Goal: Find specific page/section: Find specific page/section

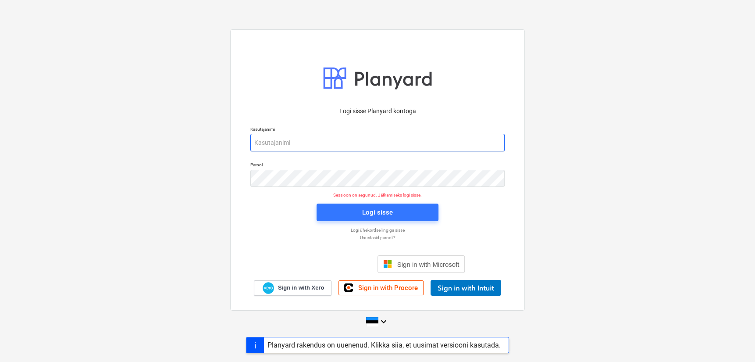
click at [358, 143] on input "email" at bounding box center [377, 143] width 254 height 18
type input "[EMAIL_ADDRESS][DOMAIN_NAME]"
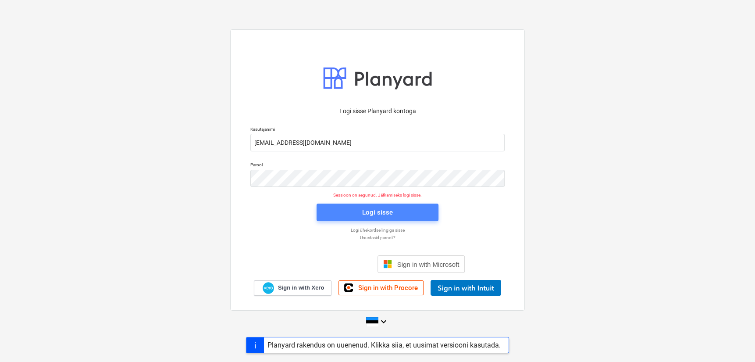
click at [353, 213] on span "Logi sisse" at bounding box center [377, 212] width 101 height 11
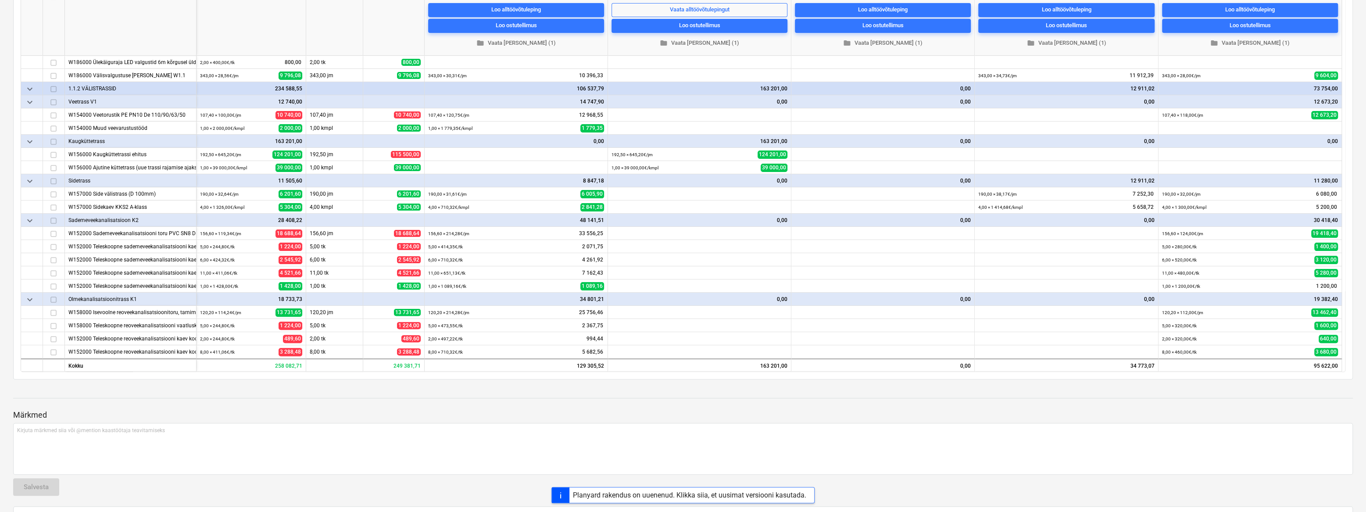
scroll to position [199, 0]
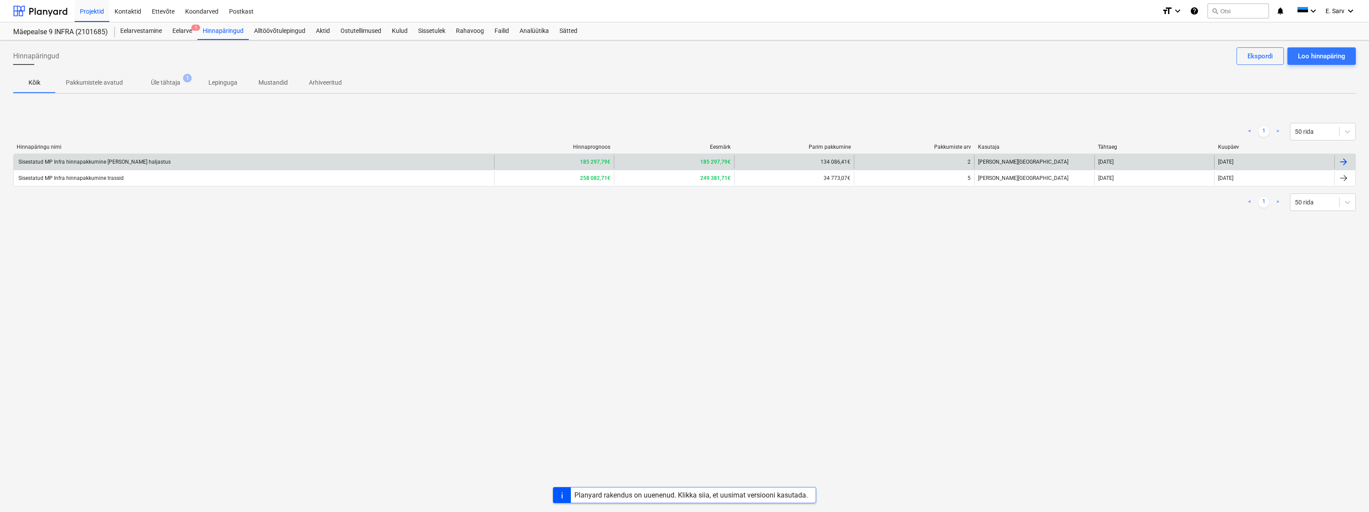
click at [67, 162] on div "Sisestatud MP Infra hinnapakkumine [PERSON_NAME] haljastus" at bounding box center [94, 162] width 154 height 6
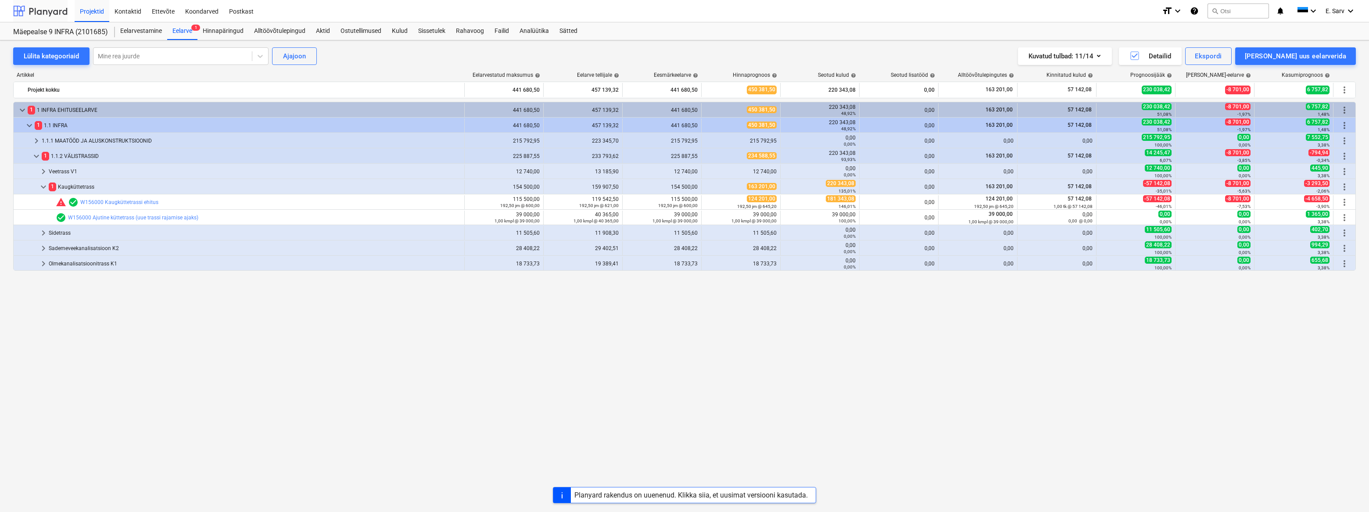
click at [48, 12] on div at bounding box center [40, 11] width 54 height 22
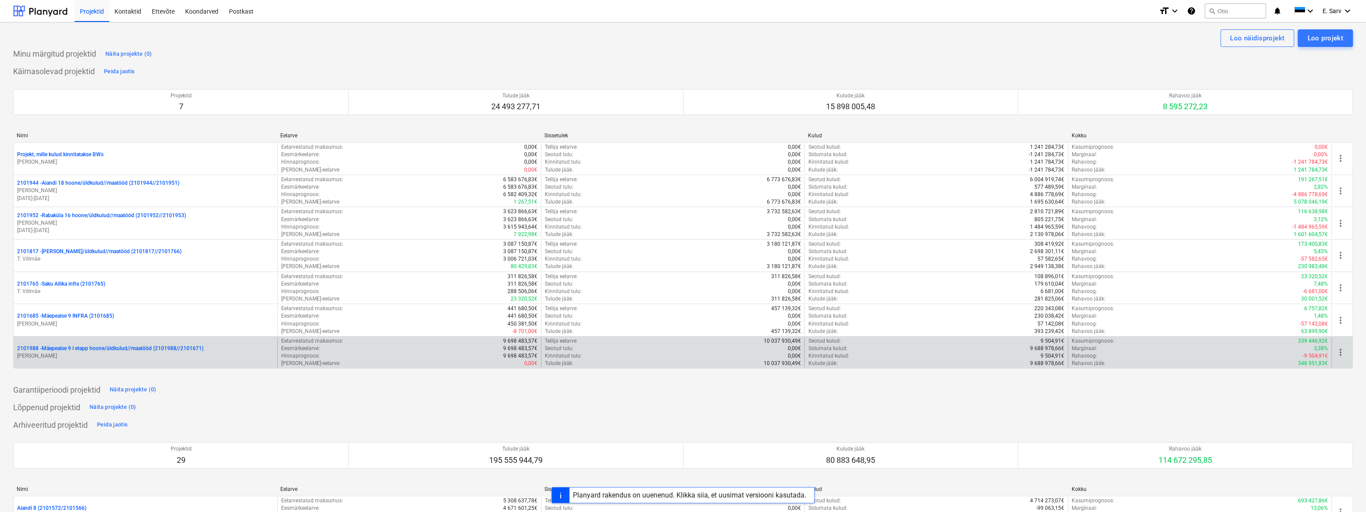
click at [124, 347] on p "2101988 - Mäepealse 9 I etapp hoone/üldkulud//maatööd (2101988//2101671)" at bounding box center [110, 348] width 186 height 7
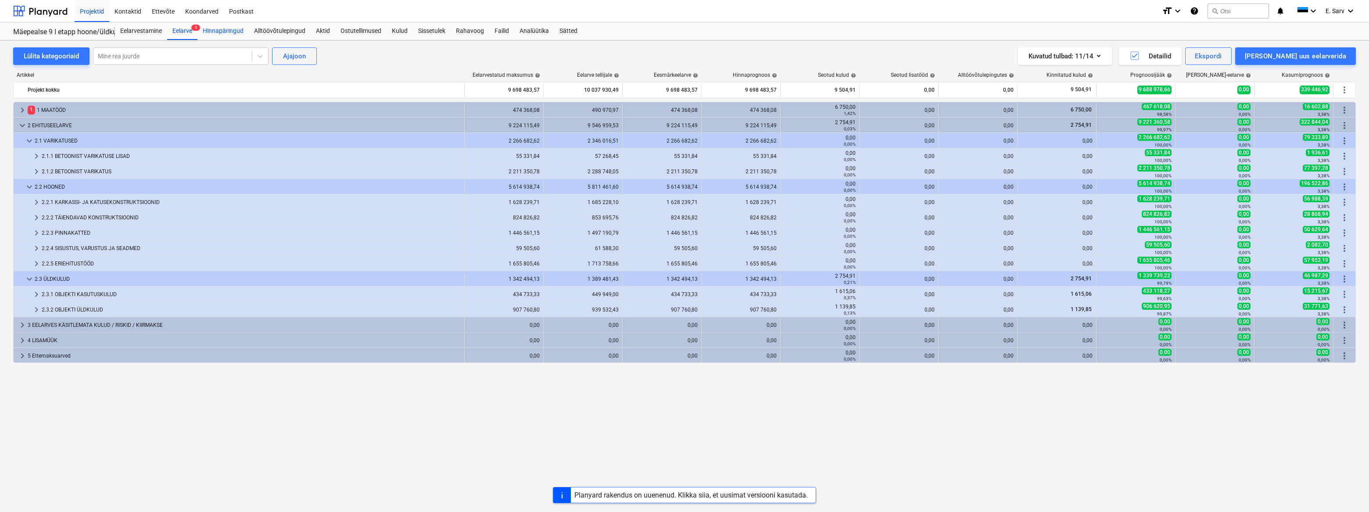
click at [229, 29] on div "Hinnapäringud" at bounding box center [222, 31] width 51 height 18
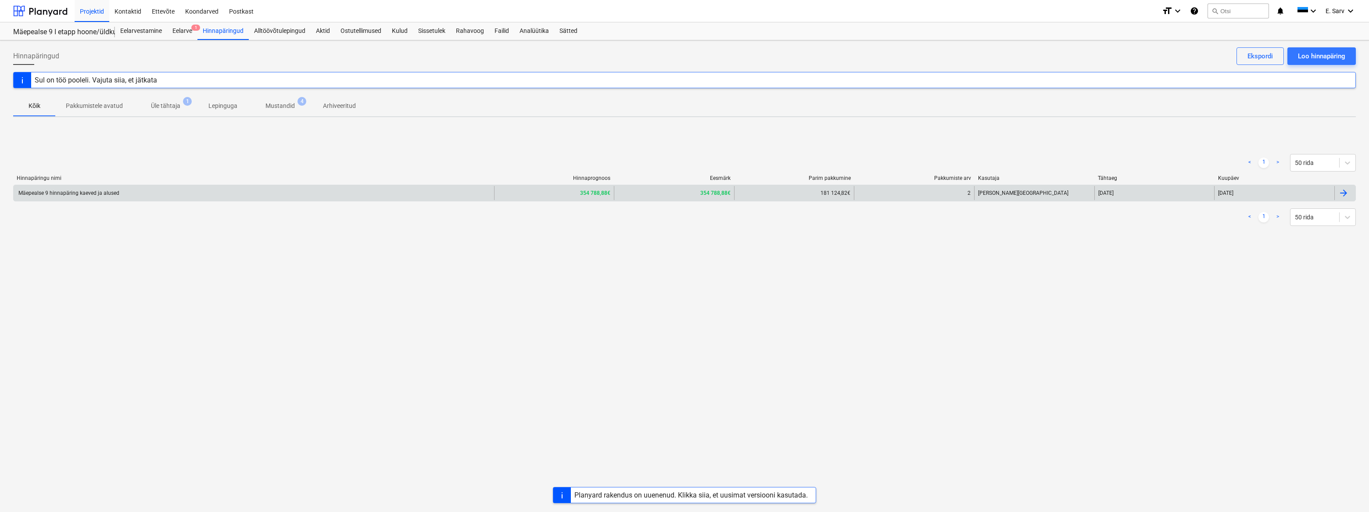
click at [70, 192] on div "Mäepealse 9 hinnapäring kaeved ja alused" at bounding box center [68, 193] width 102 height 6
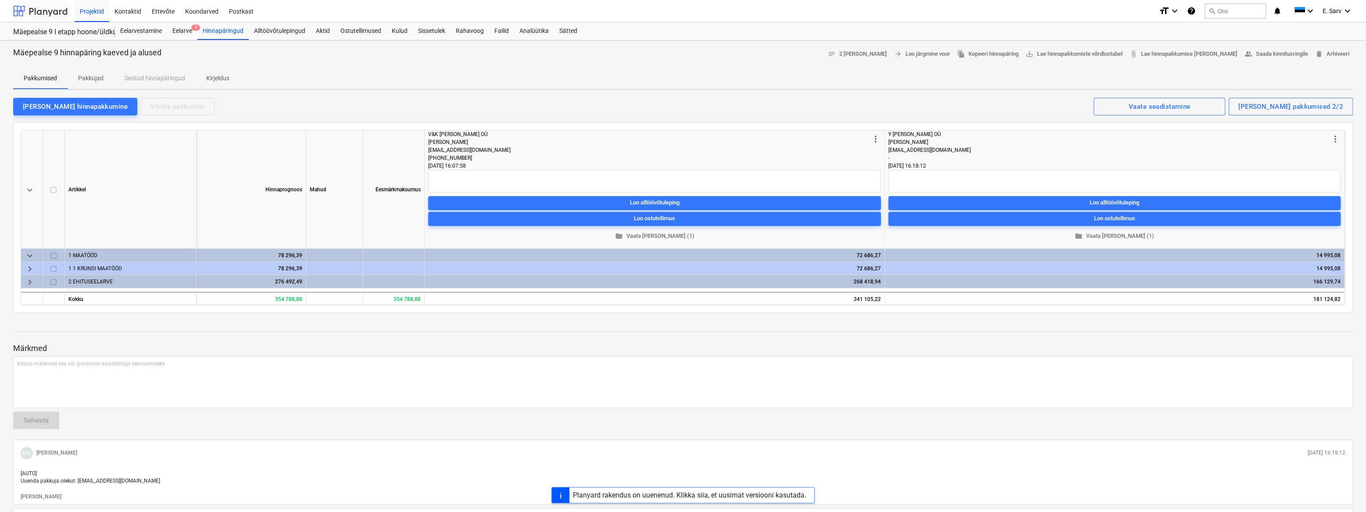
click at [62, 15] on div at bounding box center [40, 11] width 54 height 22
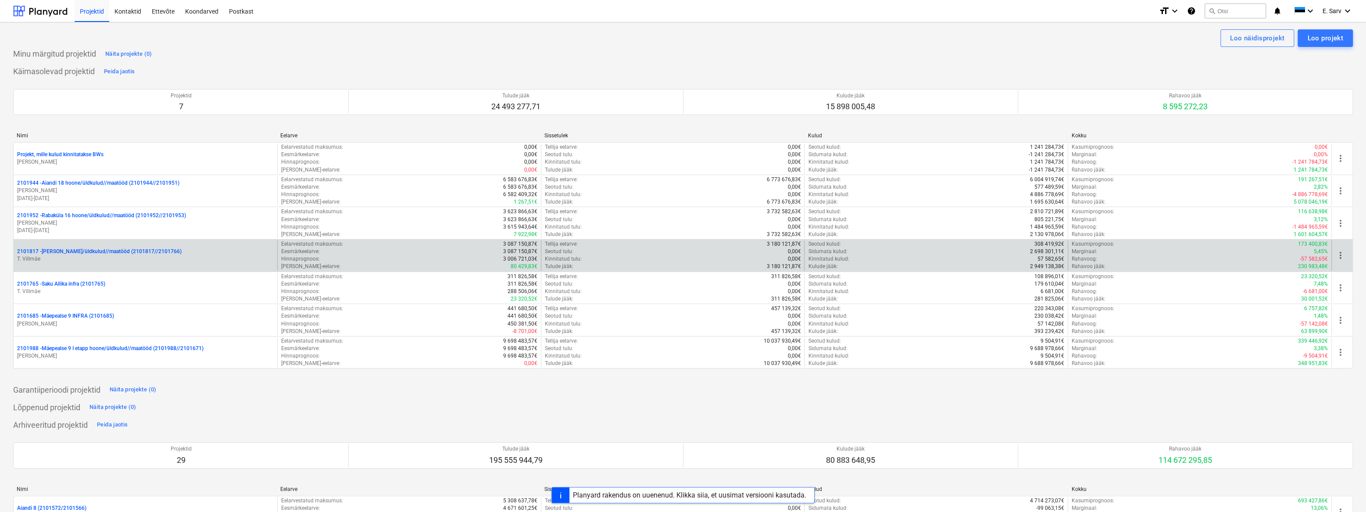
click at [78, 249] on p "2101817 - [PERSON_NAME]/üldkulud//maatööd (2101817//2101766)" at bounding box center [99, 251] width 164 height 7
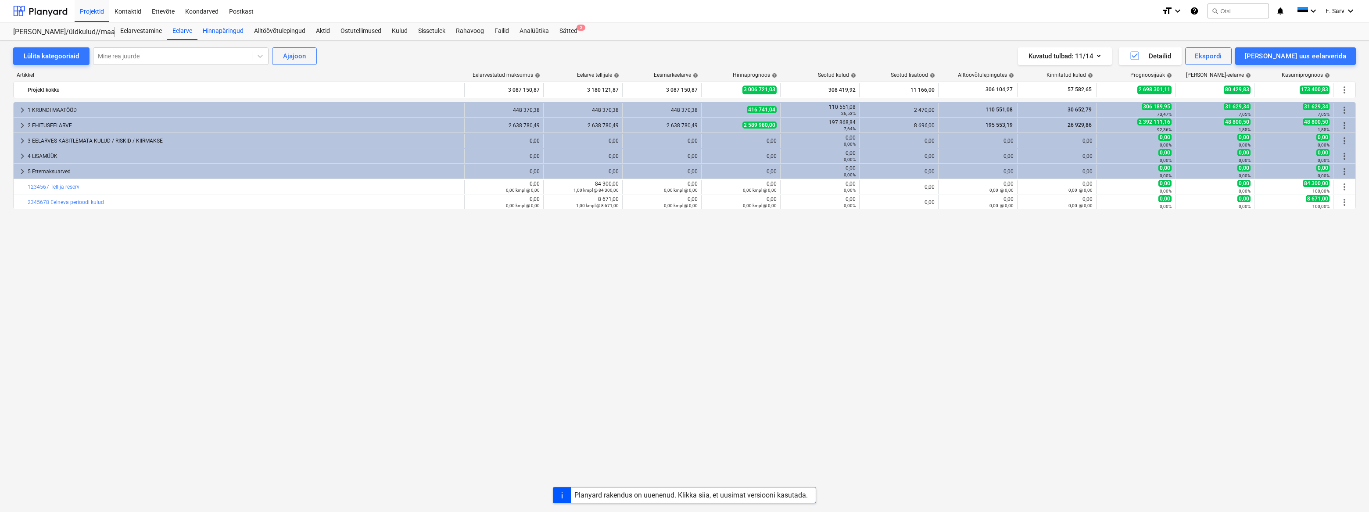
click at [232, 30] on div "Hinnapäringud" at bounding box center [222, 31] width 51 height 18
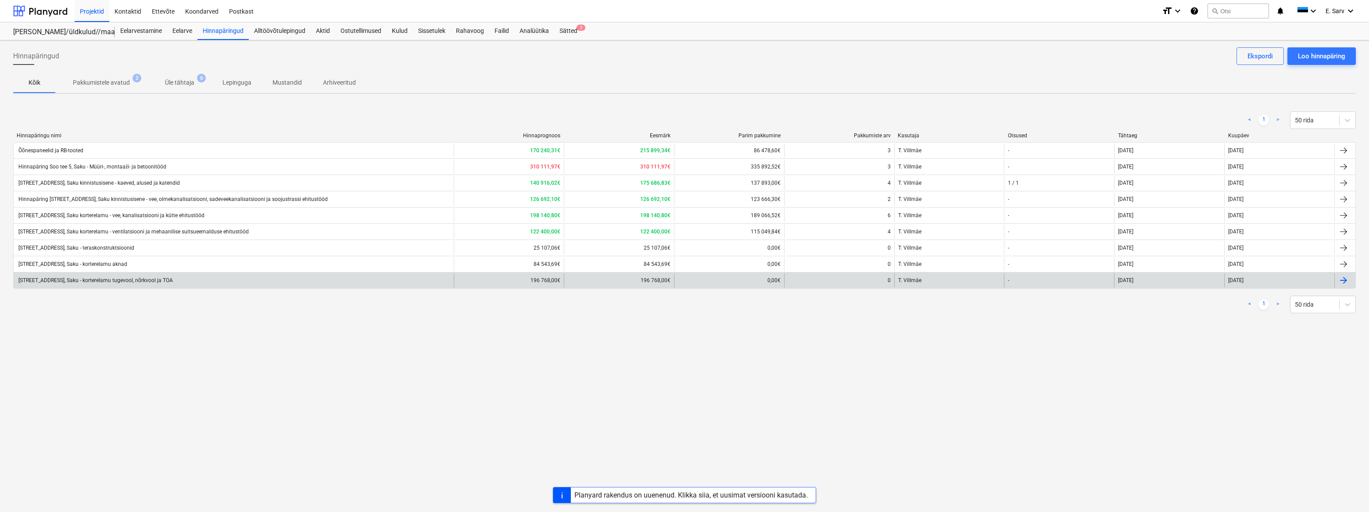
click at [147, 279] on div "[STREET_ADDRESS], Saku - korterelamu tugevool, nõrkvool ja TOA" at bounding box center [95, 280] width 156 height 6
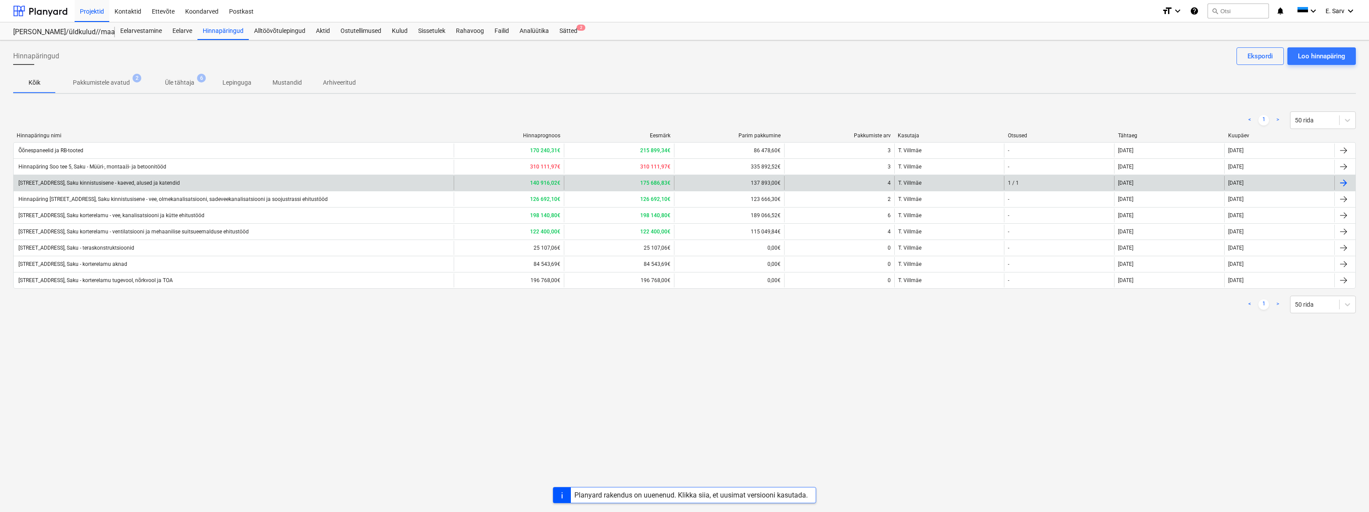
click at [298, 183] on div "[STREET_ADDRESS], Saku kinnistusisene - kaeved, alused ja katendid" at bounding box center [234, 183] width 440 height 14
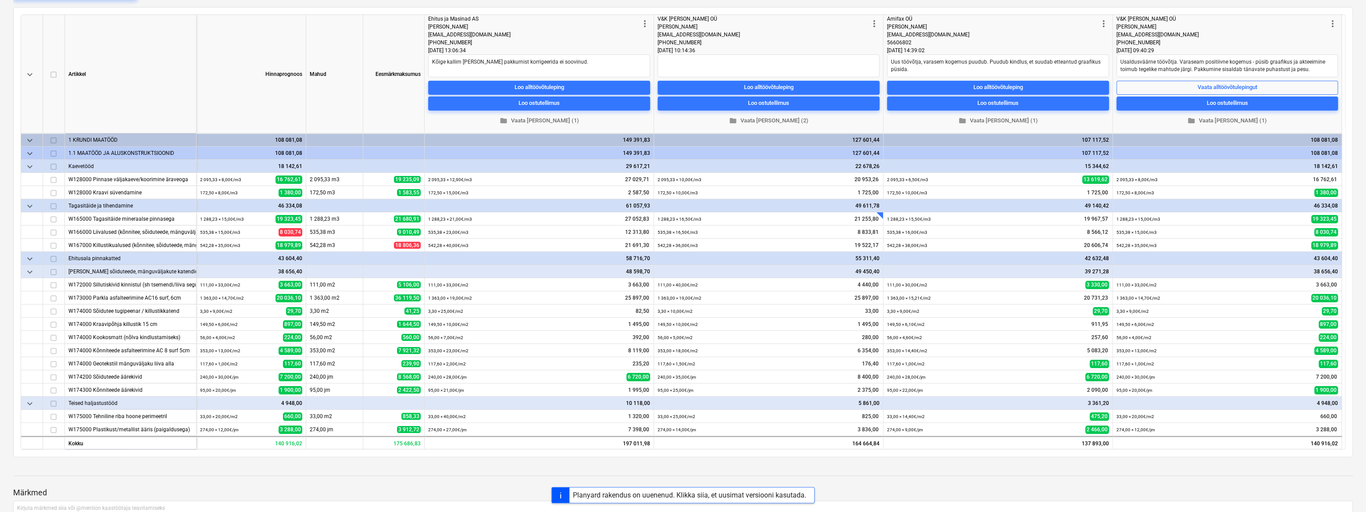
click at [27, 154] on span "keyboard_arrow_down" at bounding box center [30, 153] width 11 height 11
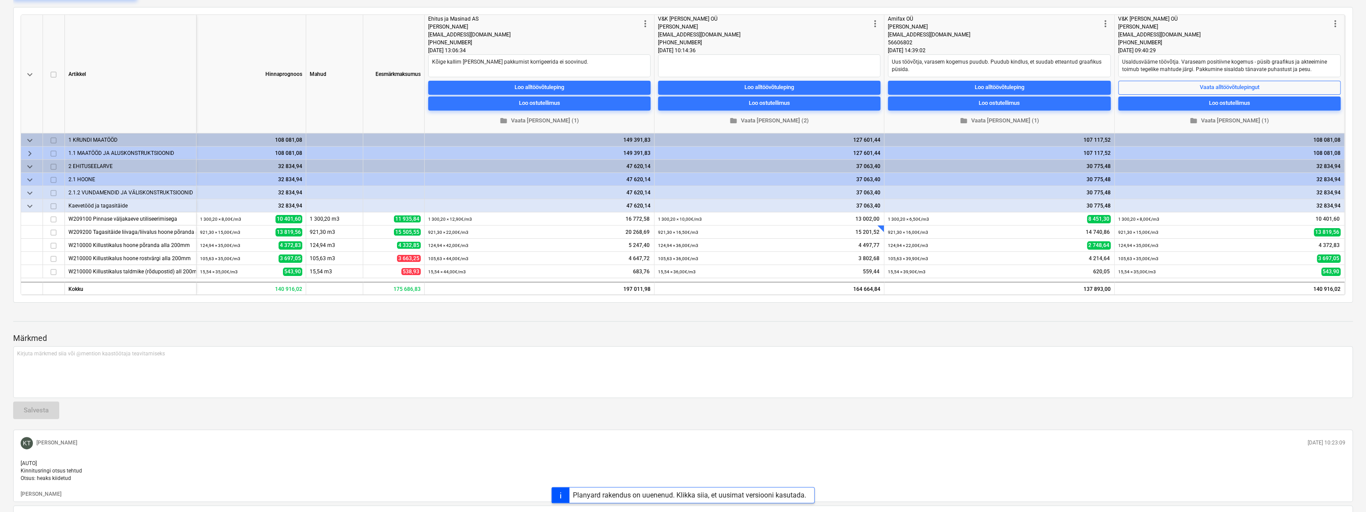
click at [27, 155] on span "keyboard_arrow_right" at bounding box center [30, 153] width 11 height 11
type textarea "x"
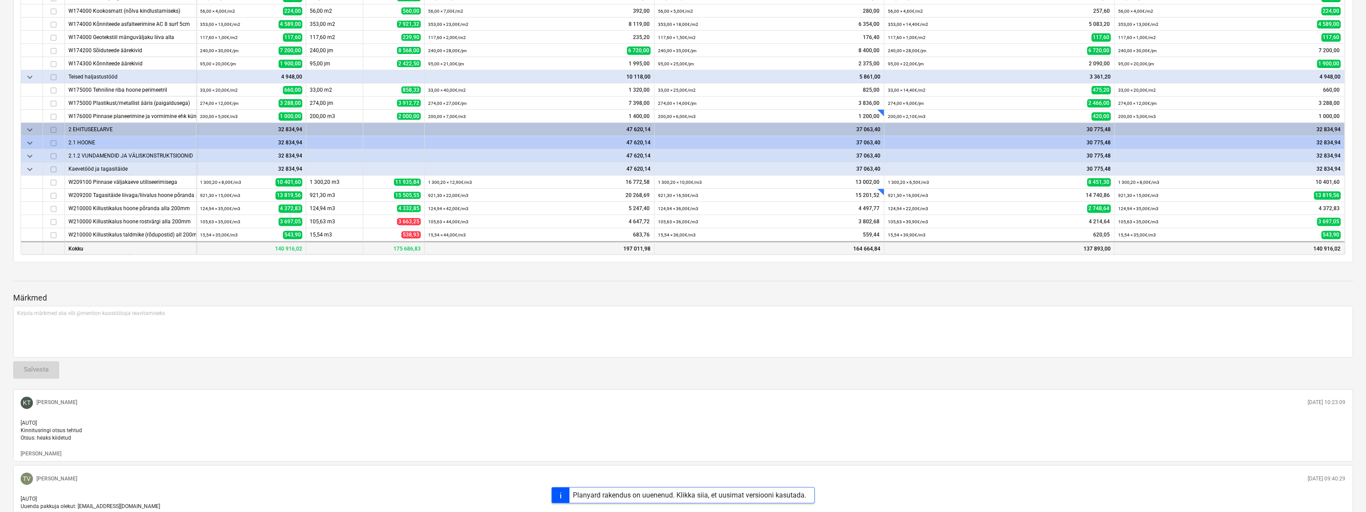
scroll to position [319, 0]
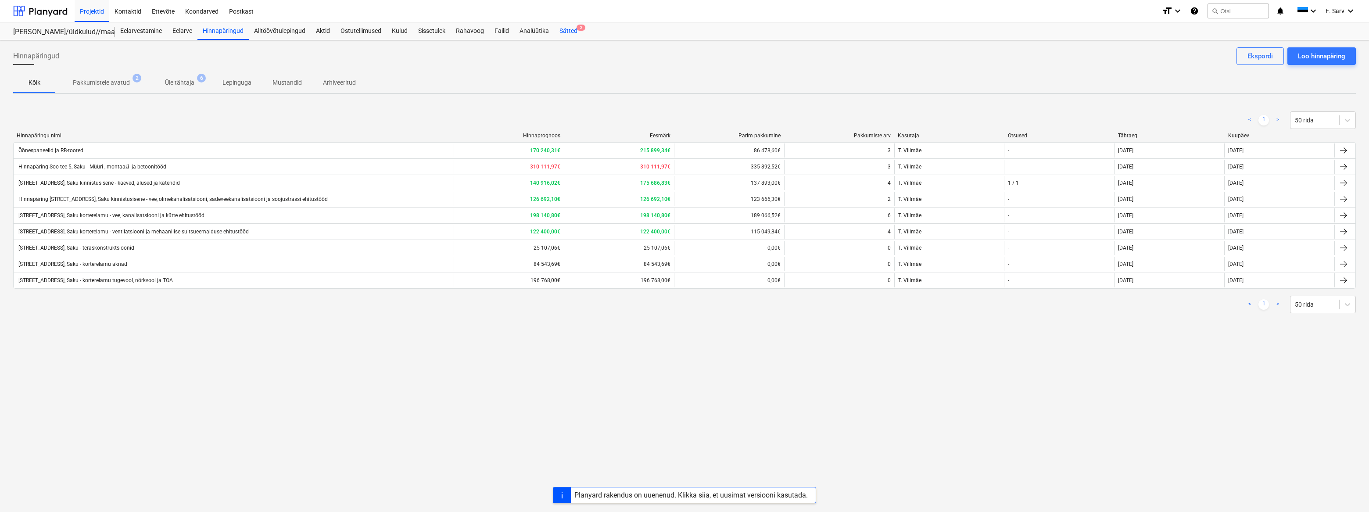
click at [562, 32] on div "Sätted 2" at bounding box center [568, 31] width 29 height 18
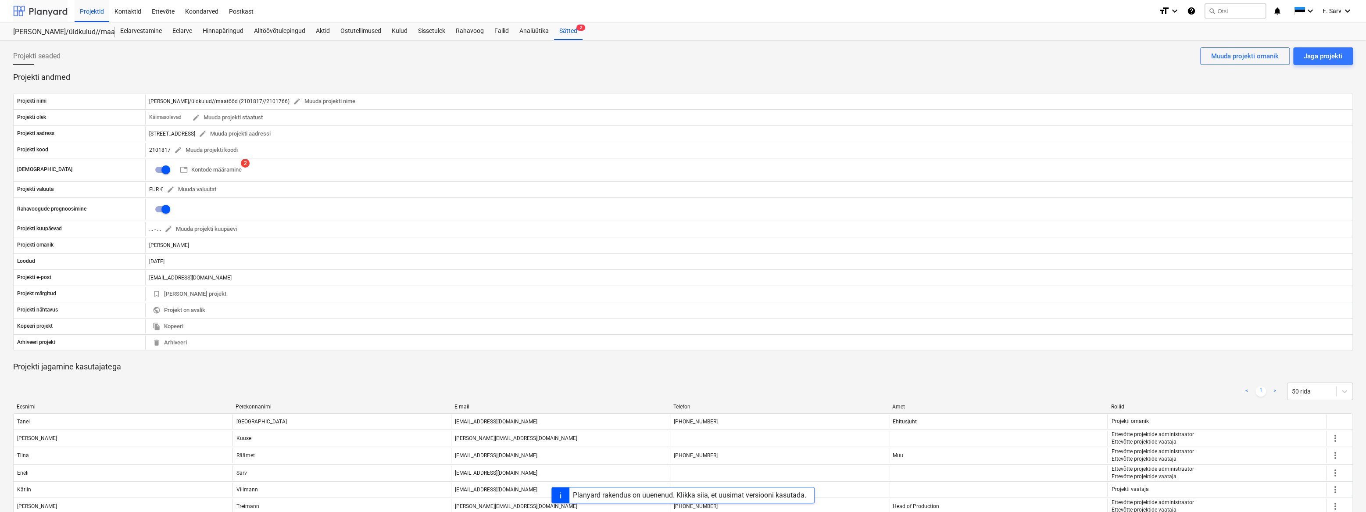
click at [37, 14] on div at bounding box center [40, 11] width 54 height 22
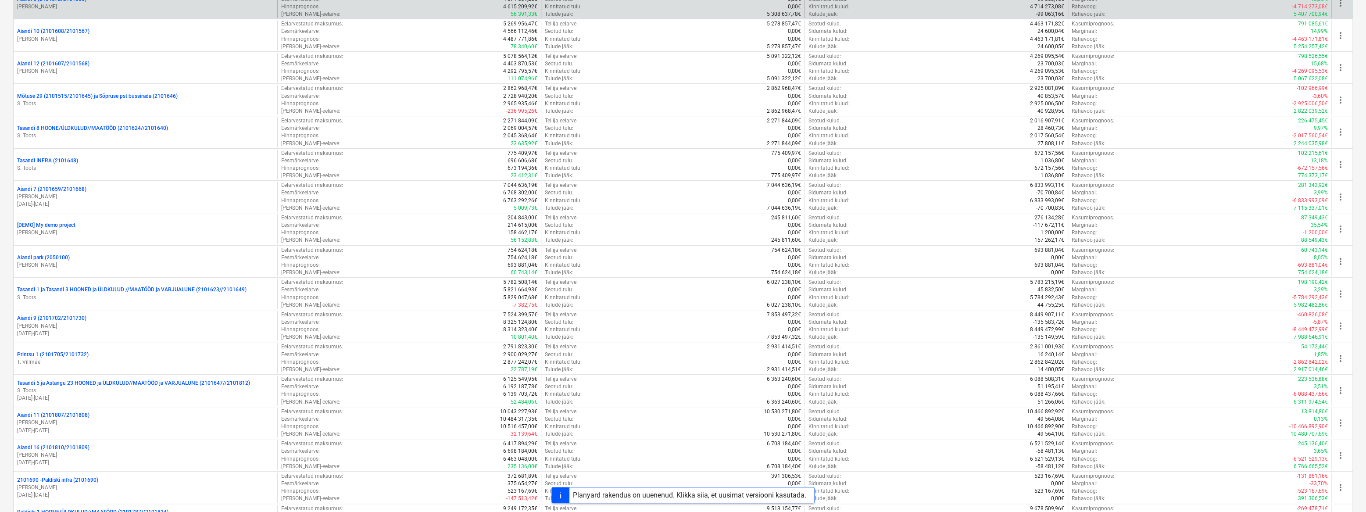
scroll to position [518, 0]
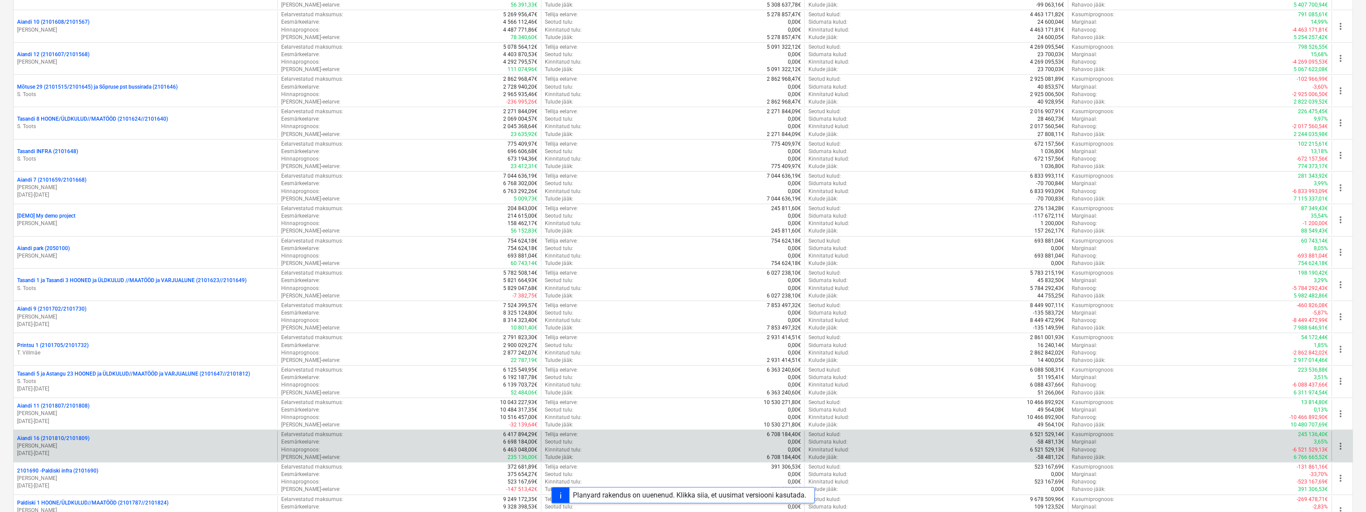
click at [107, 361] on p "[PERSON_NAME]" at bounding box center [145, 445] width 257 height 7
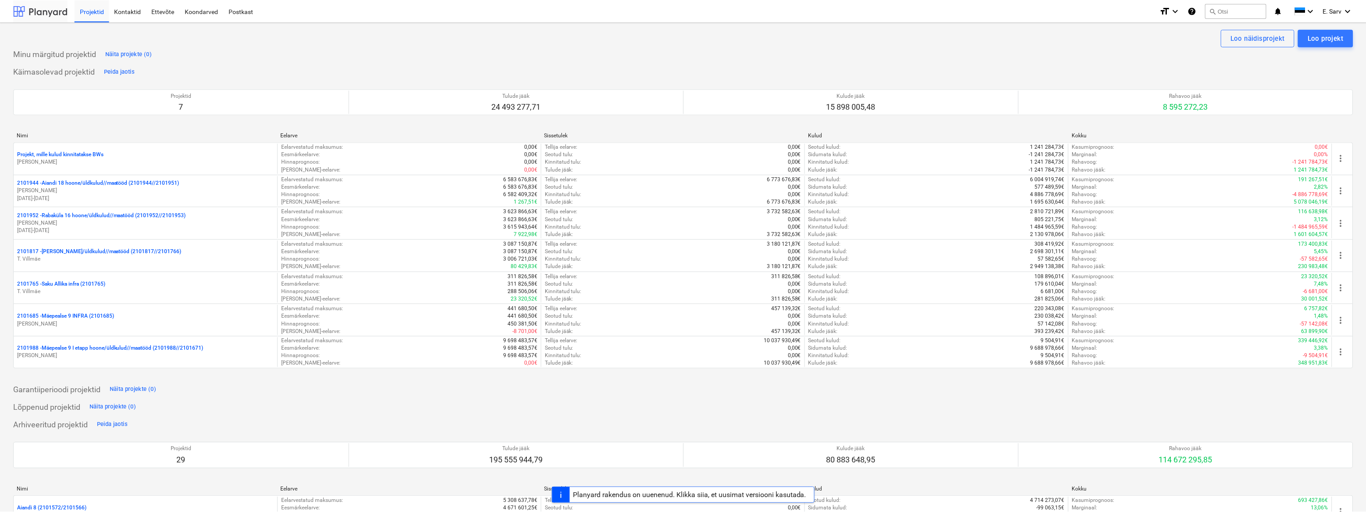
scroll to position [518, 0]
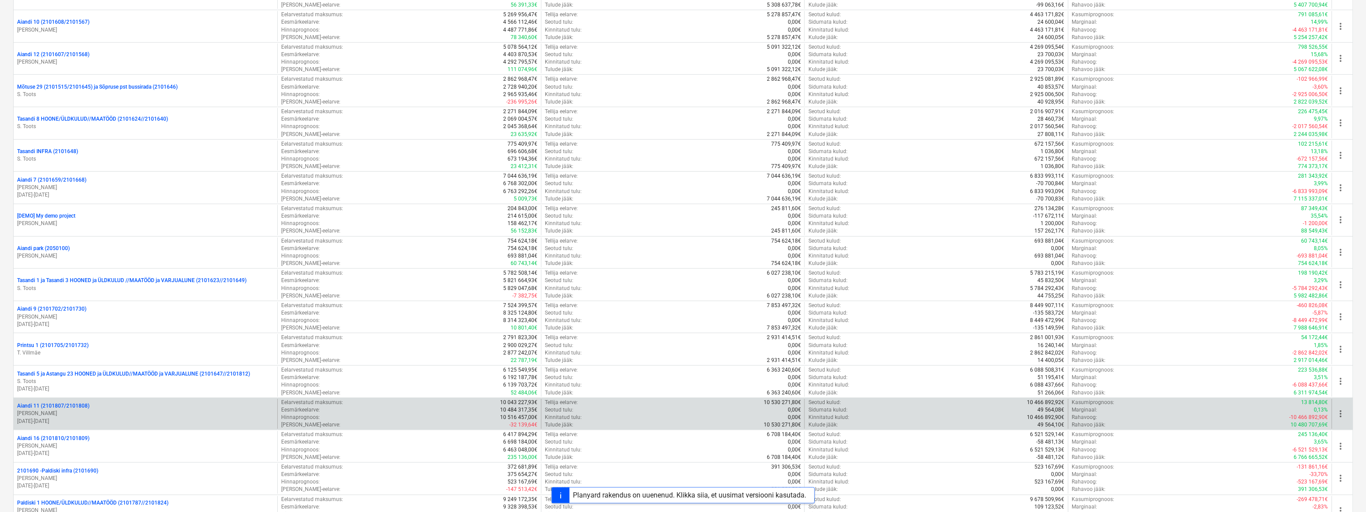
click at [62, 361] on p "Aiandi 11 (2101807/2101808)" at bounding box center [53, 405] width 72 height 7
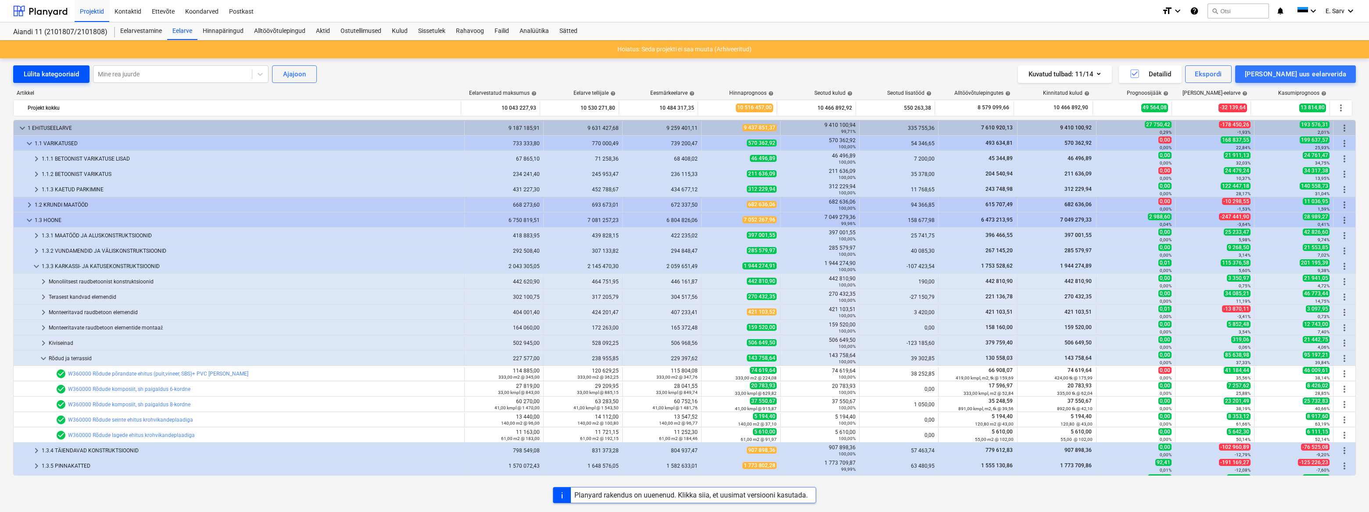
scroll to position [136, 0]
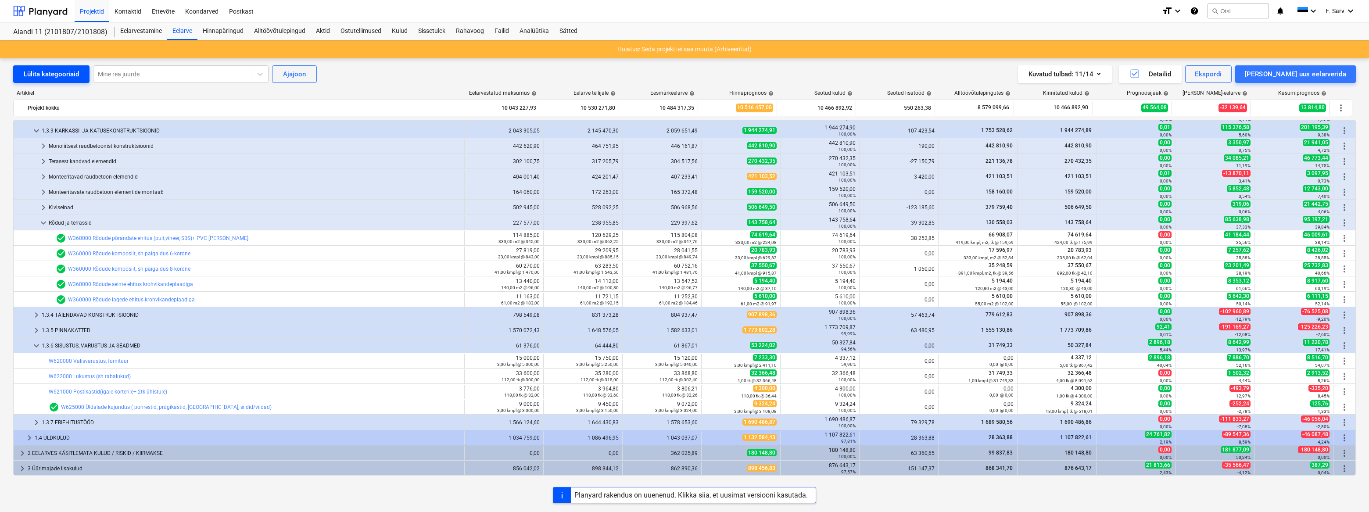
click at [38, 70] on div "Lülita kategooriaid" at bounding box center [51, 73] width 55 height 11
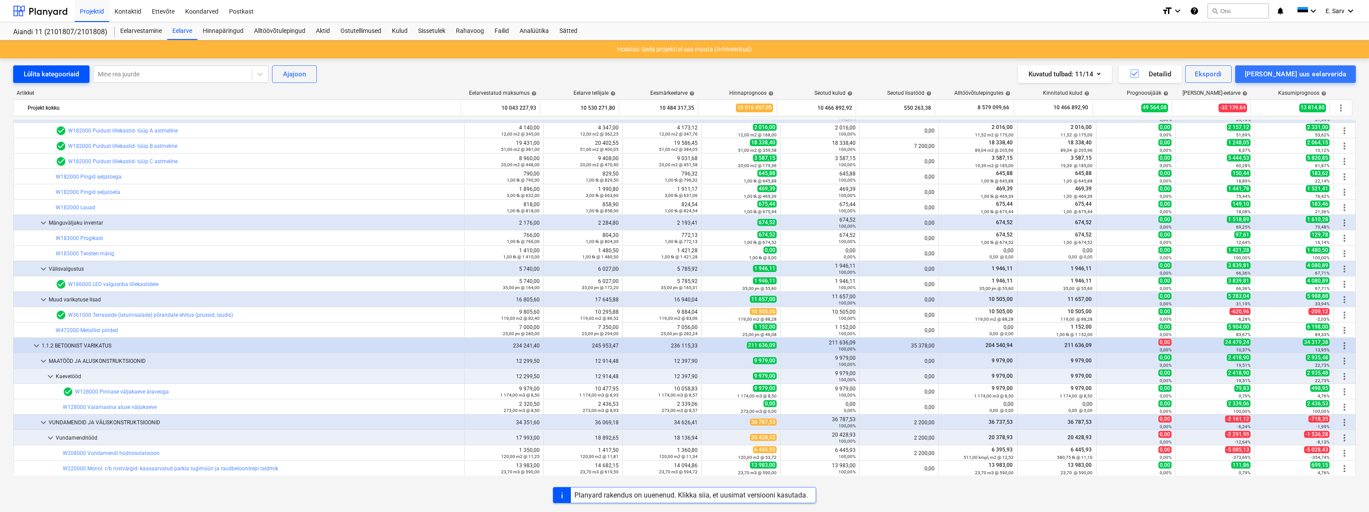
click at [39, 70] on div "Lülita kategooriaid" at bounding box center [51, 73] width 55 height 11
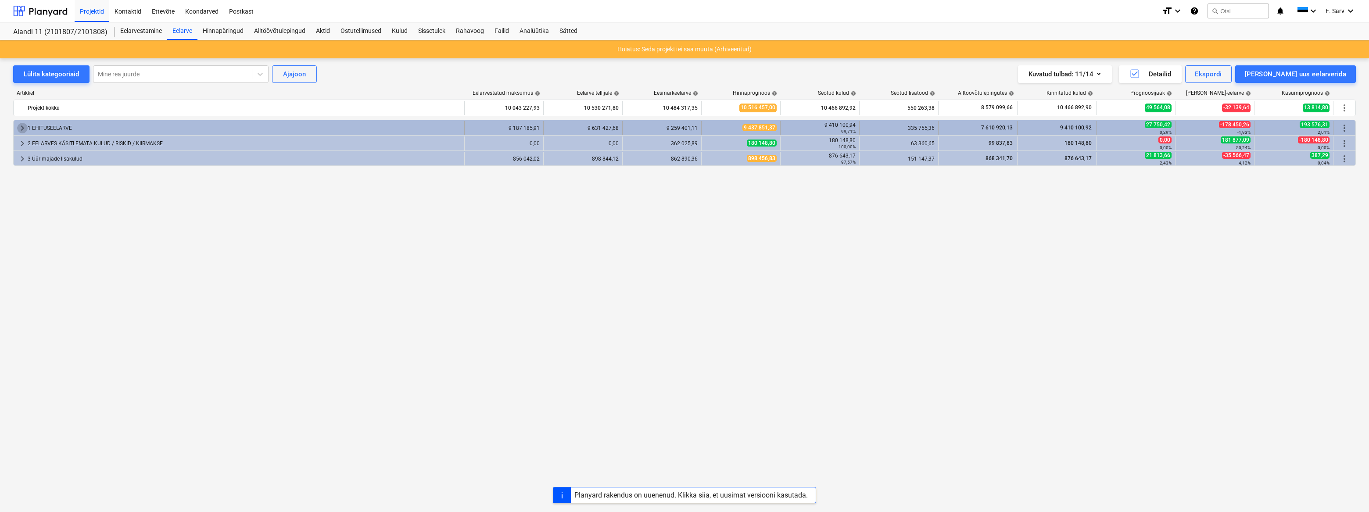
click at [18, 125] on span "keyboard_arrow_right" at bounding box center [22, 128] width 11 height 11
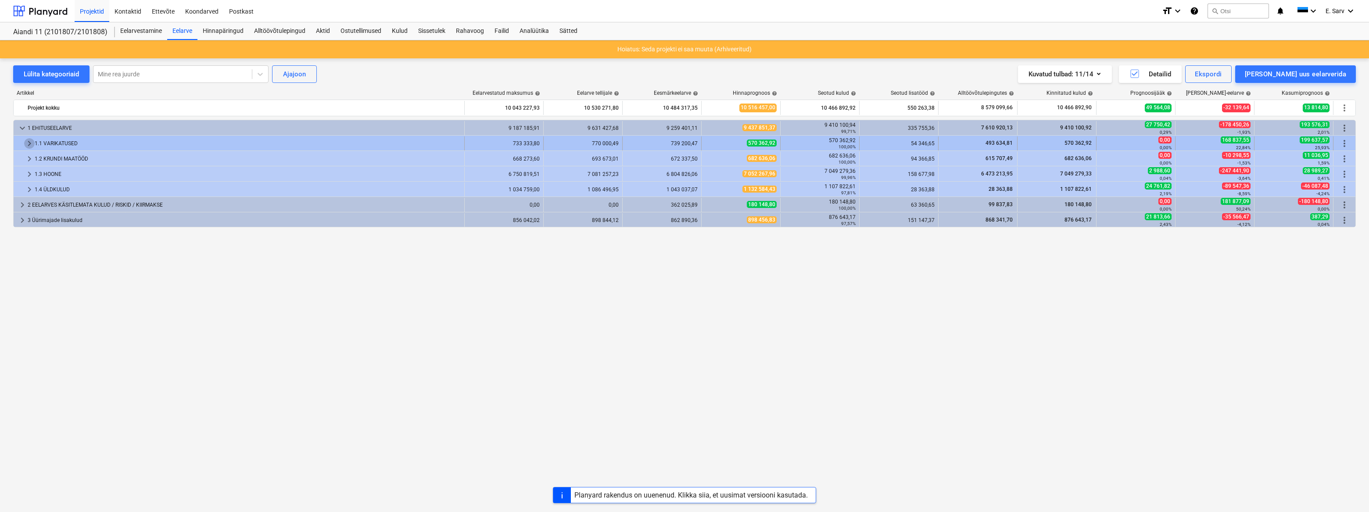
click at [26, 142] on span "keyboard_arrow_right" at bounding box center [29, 143] width 11 height 11
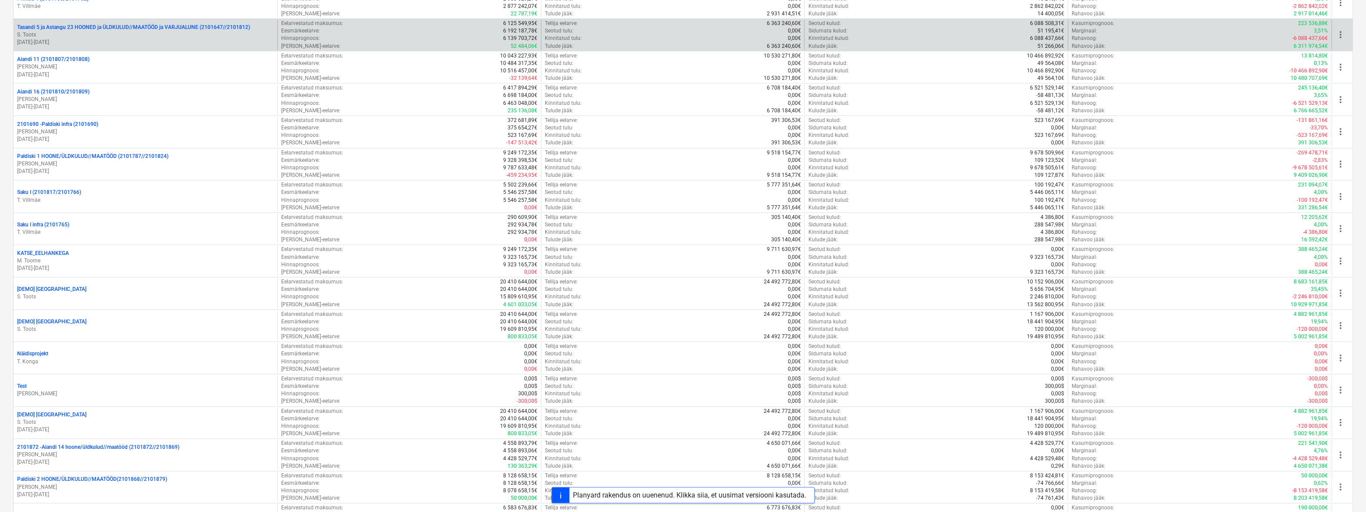
scroll to position [877, 0]
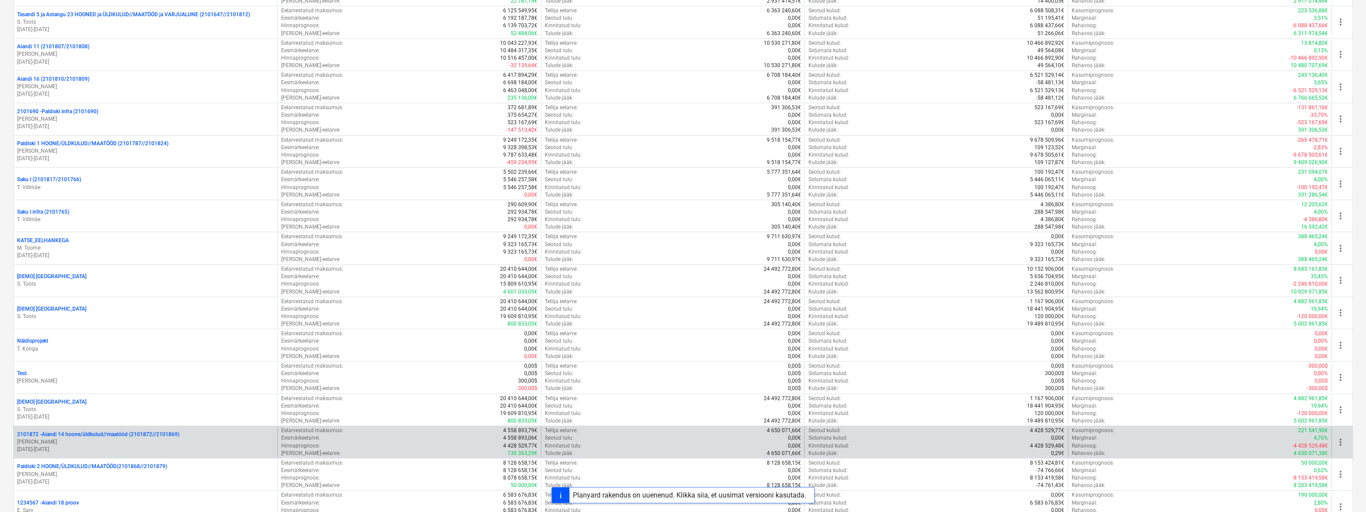
click at [116, 361] on p "[PERSON_NAME]" at bounding box center [145, 441] width 257 height 7
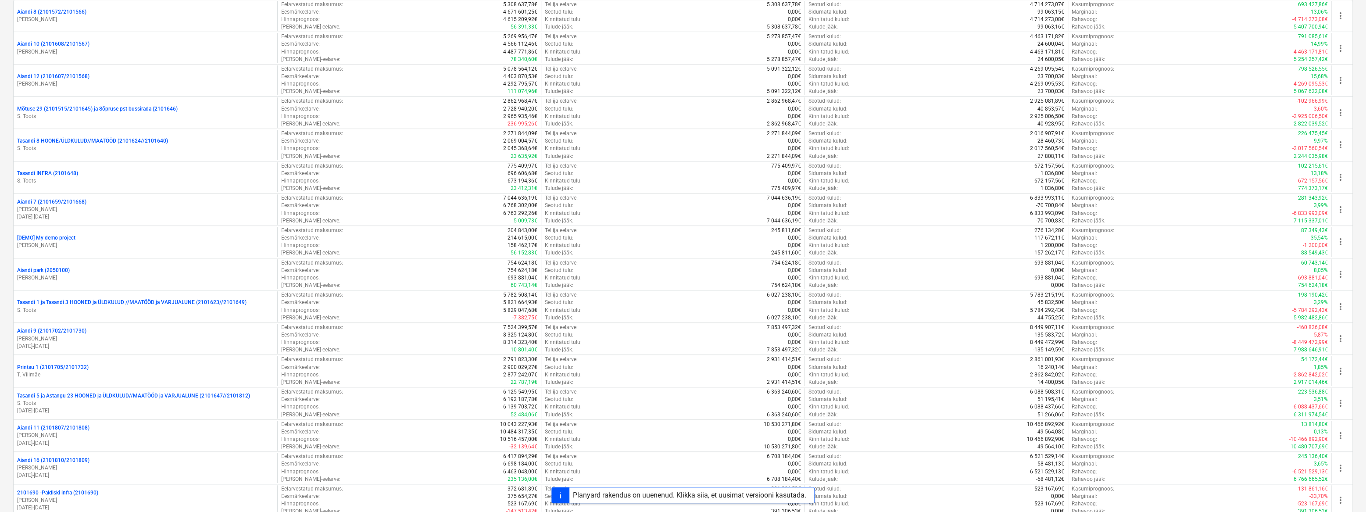
scroll to position [518, 0]
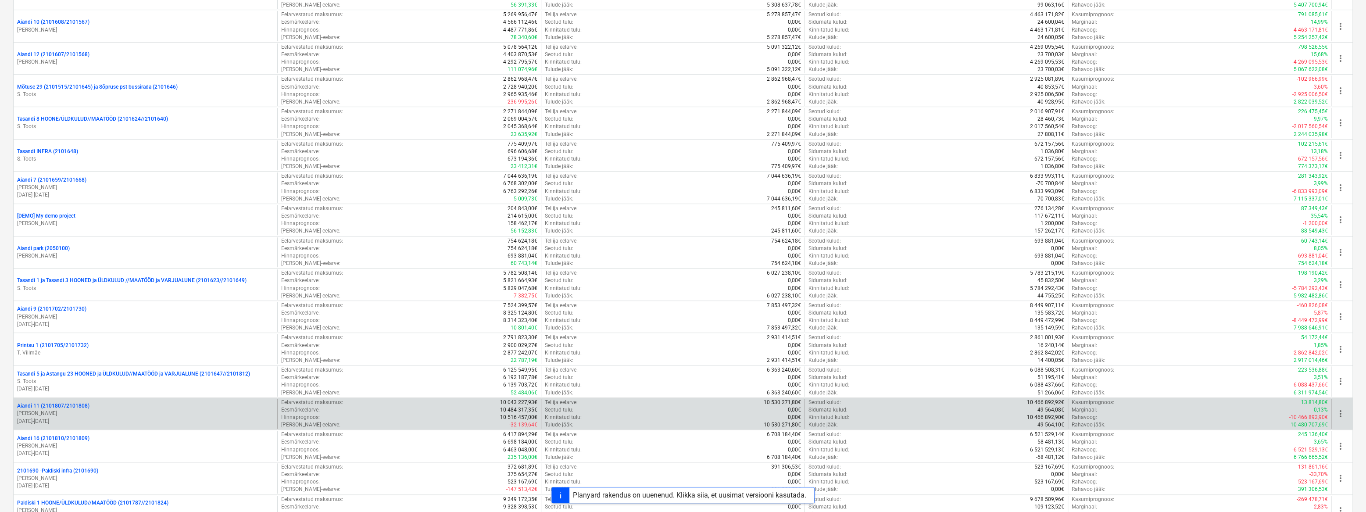
click at [67, 361] on p "Aiandi 11 (2101807/2101808)" at bounding box center [53, 405] width 72 height 7
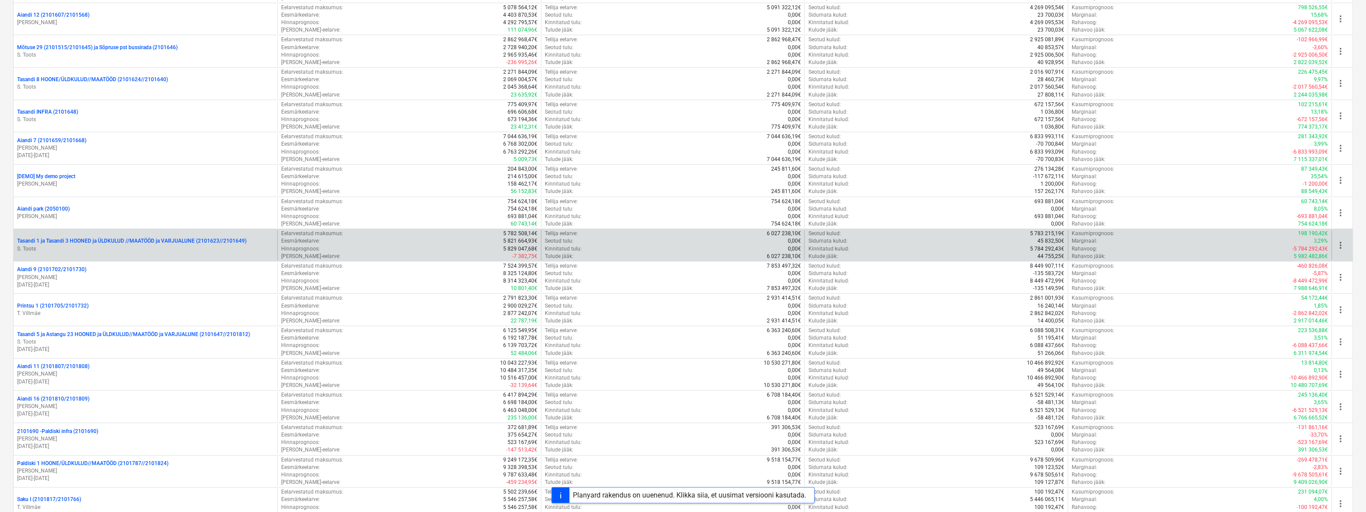
scroll to position [558, 0]
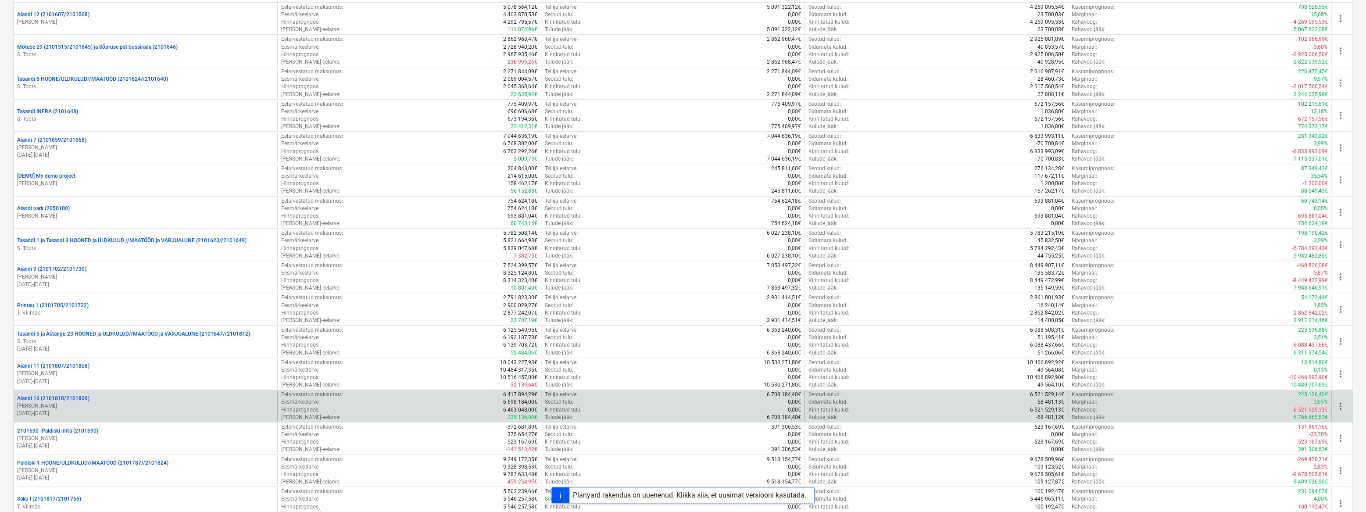
click at [43, 361] on p "Aiandi 16 (2101810/2101809)" at bounding box center [53, 398] width 72 height 7
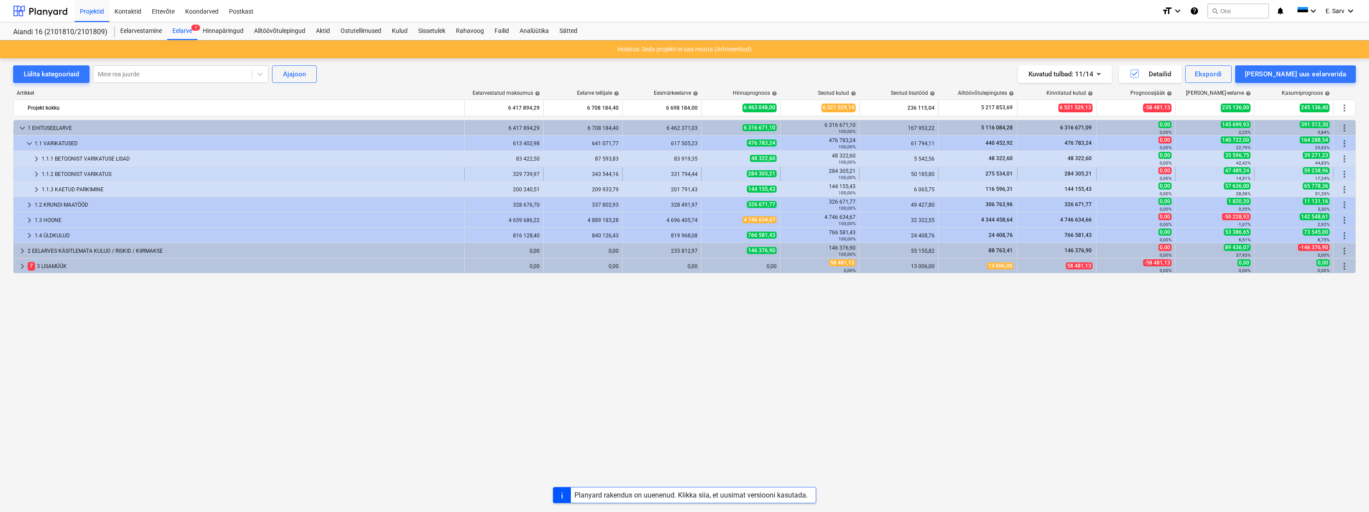
click at [36, 174] on span "keyboard_arrow_right" at bounding box center [36, 174] width 11 height 11
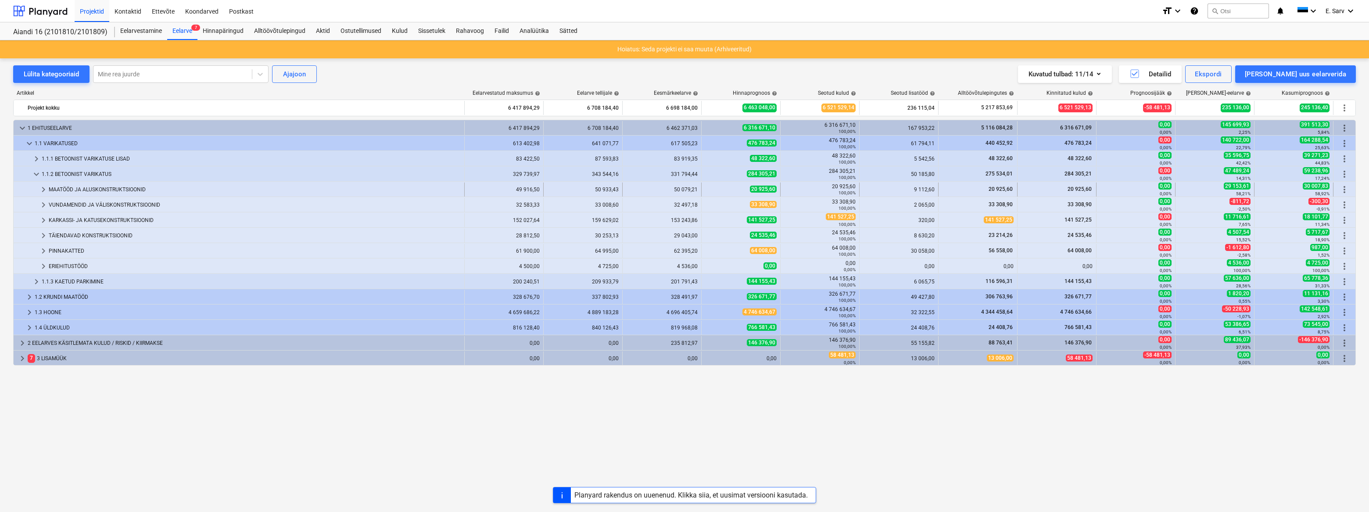
click at [43, 188] on span "keyboard_arrow_right" at bounding box center [43, 189] width 11 height 11
